Goal: Task Accomplishment & Management: Manage account settings

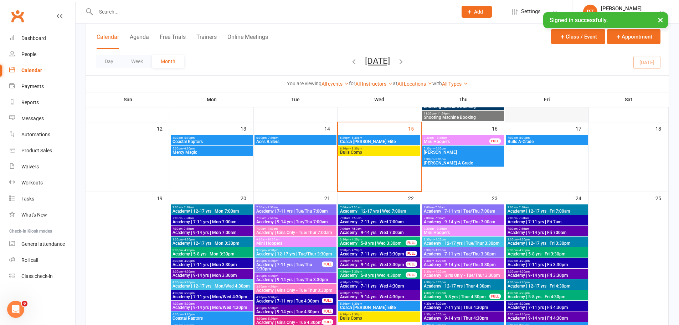
scroll to position [2450, 0]
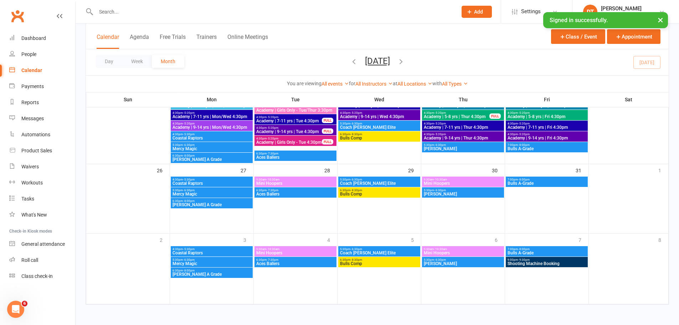
drag, startPoint x: 133, startPoint y: 66, endPoint x: 291, endPoint y: 91, distance: 159.2
click at [133, 66] on button "Week" at bounding box center [137, 61] width 30 height 13
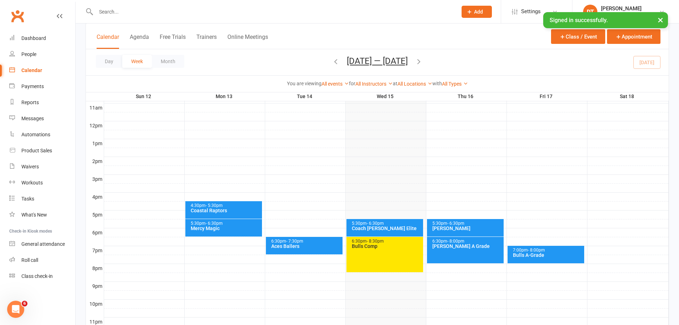
scroll to position [268, 0]
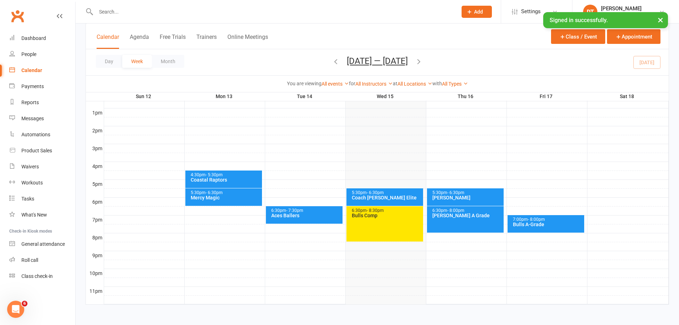
click at [421, 56] on button "button" at bounding box center [419, 62] width 8 height 12
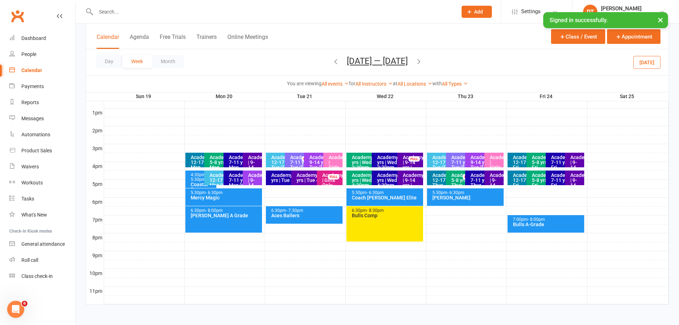
click at [175, 150] on div at bounding box center [386, 148] width 565 height 9
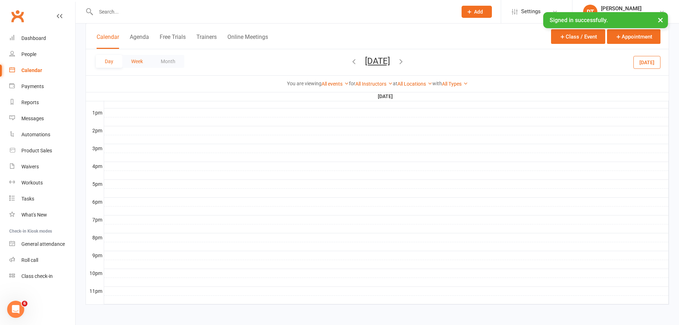
click at [146, 57] on button "Week" at bounding box center [137, 61] width 30 height 13
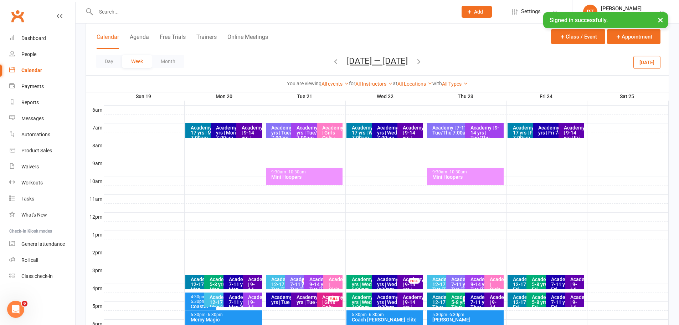
scroll to position [209, 0]
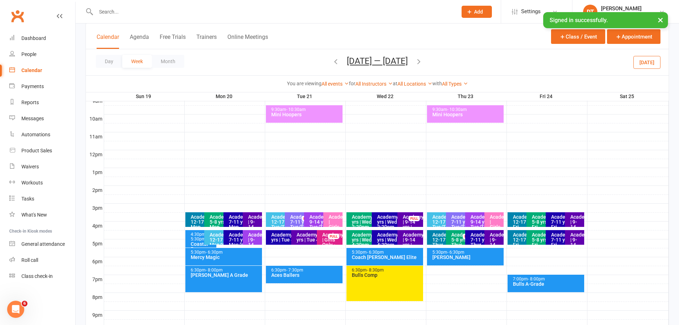
click at [329, 242] on div "Academy | Girls Only - Tue 4:30pm" at bounding box center [331, 244] width 19 height 25
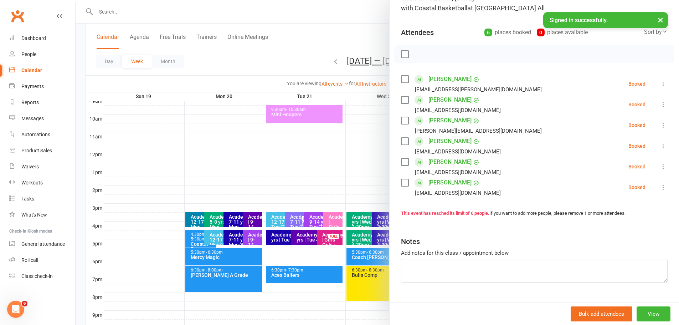
scroll to position [75, 0]
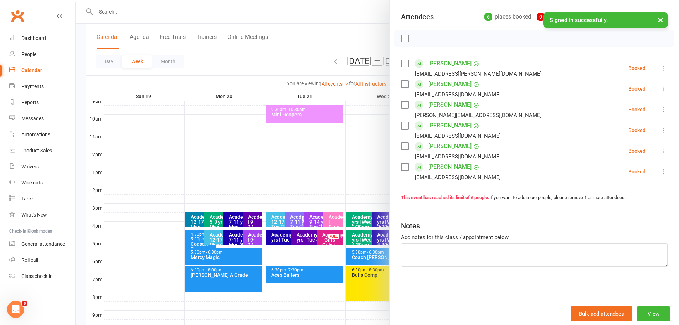
click at [326, 222] on div at bounding box center [378, 162] width 604 height 325
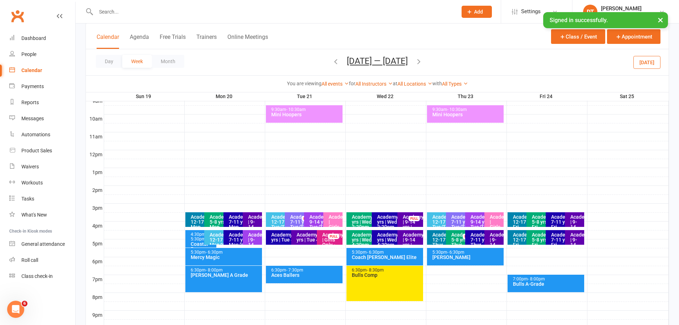
click at [334, 224] on div "Academy | Girls Only - Tue/Thur 3:30pm" at bounding box center [334, 231] width 13 height 35
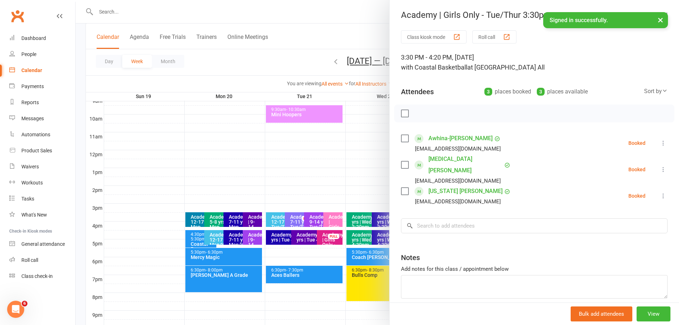
drag, startPoint x: 250, startPoint y: 176, endPoint x: 95, endPoint y: 169, distance: 154.9
click at [250, 175] on div at bounding box center [378, 162] width 604 height 325
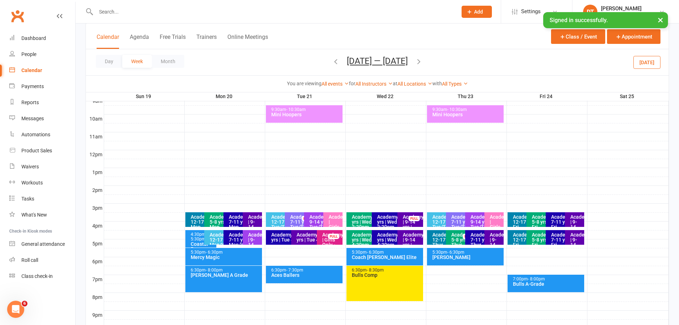
drag, startPoint x: 340, startPoint y: 170, endPoint x: 286, endPoint y: 179, distance: 54.9
click at [340, 170] on div at bounding box center [386, 172] width 565 height 9
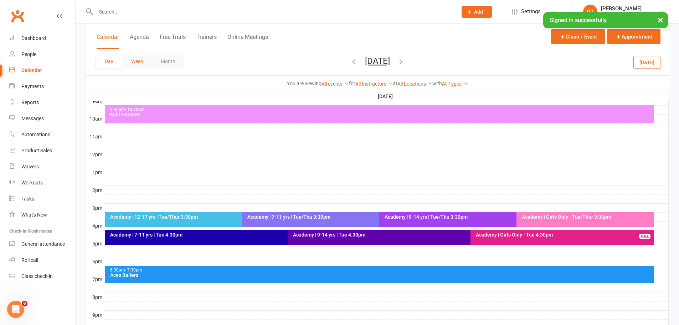
click at [145, 66] on button "Week" at bounding box center [137, 61] width 30 height 13
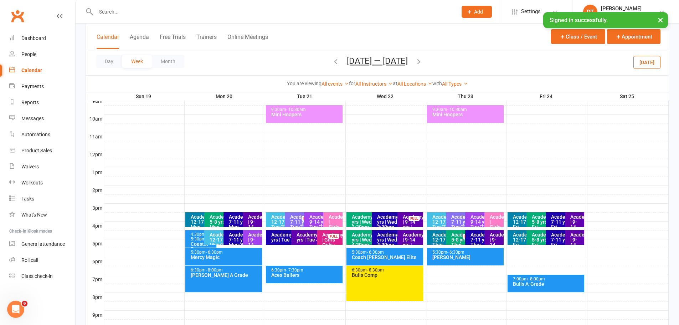
click at [312, 220] on div "Academy | 9-14 yrs | Tue/Thu 3:30pm" at bounding box center [321, 224] width 25 height 20
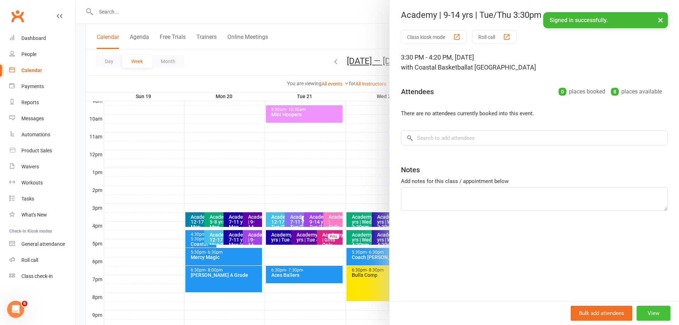
click at [657, 314] on button "View" at bounding box center [654, 313] width 34 height 15
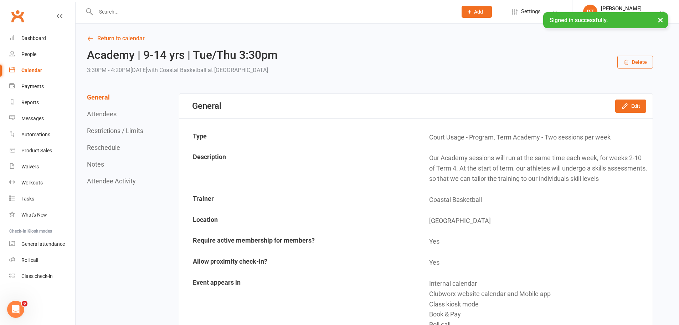
click at [640, 67] on button "Delete" at bounding box center [635, 62] width 36 height 13
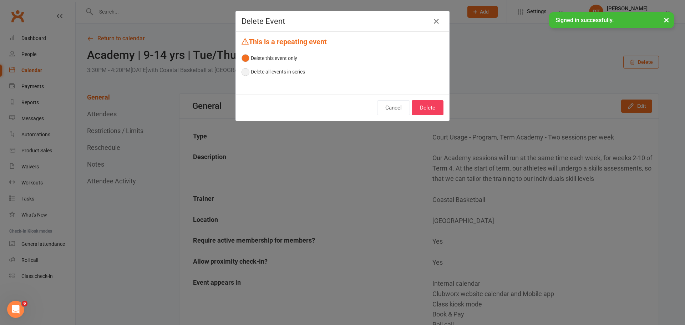
drag, startPoint x: 272, startPoint y: 71, endPoint x: 331, endPoint y: 78, distance: 58.9
click at [277, 71] on button "Delete all events in series" at bounding box center [272, 72] width 63 height 14
click at [433, 111] on button "Delete" at bounding box center [427, 107] width 32 height 15
